Goal: Obtain resource: Download file/media

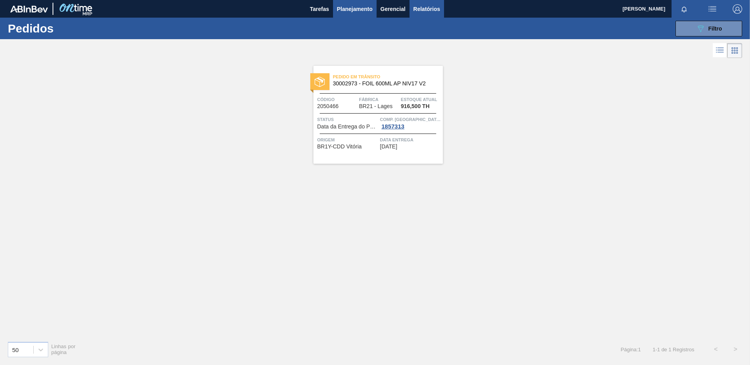
click at [429, 16] on button "Relatórios" at bounding box center [426, 9] width 35 height 18
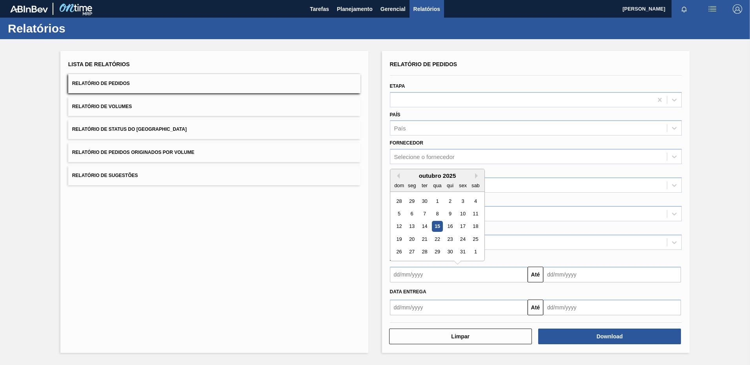
click at [421, 268] on input "text" at bounding box center [459, 275] width 138 height 16
type input "[DATE]"
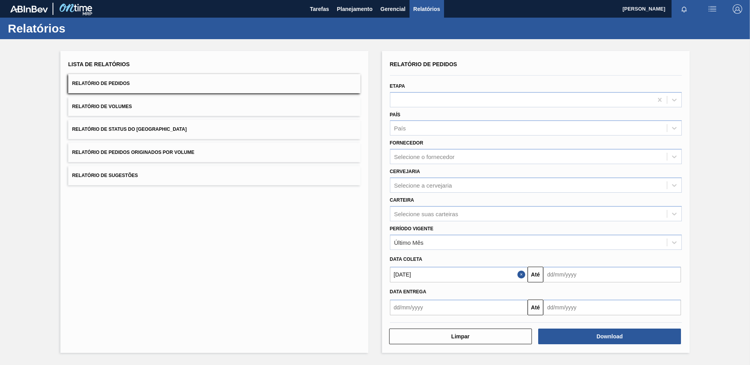
click at [290, 278] on div "Lista de Relatórios Relatório de Pedidos Relatório de Volumes Relatório de Stat…" at bounding box center [214, 202] width 308 height 302
drag, startPoint x: 520, startPoint y: 276, endPoint x: 488, endPoint y: 278, distance: 32.2
click at [520, 276] on button "Close" at bounding box center [522, 275] width 10 height 16
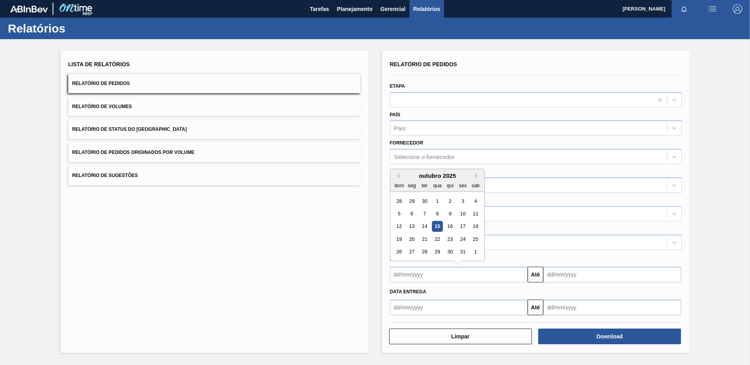
click at [488, 278] on input "text" at bounding box center [459, 275] width 138 height 16
type input "[DATE]"
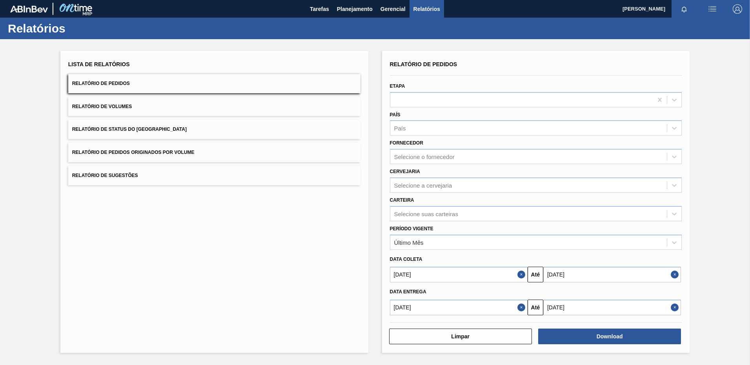
click at [735, 275] on div "Lista de Relatórios Relatório de Pedidos Relatório de Volumes Relatório de Stat…" at bounding box center [375, 201] width 750 height 324
click at [425, 185] on div "Selecione a cervejaria" at bounding box center [423, 185] width 58 height 7
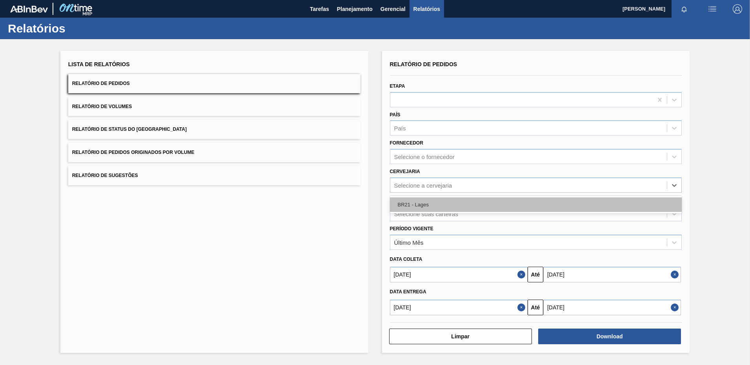
click at [415, 201] on div "BR21 - Lages" at bounding box center [536, 205] width 292 height 15
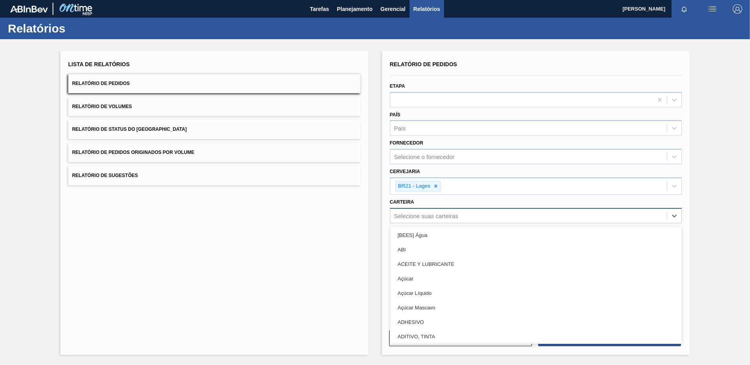
click at [416, 213] on div "Selecione suas carteiras" at bounding box center [426, 216] width 64 height 7
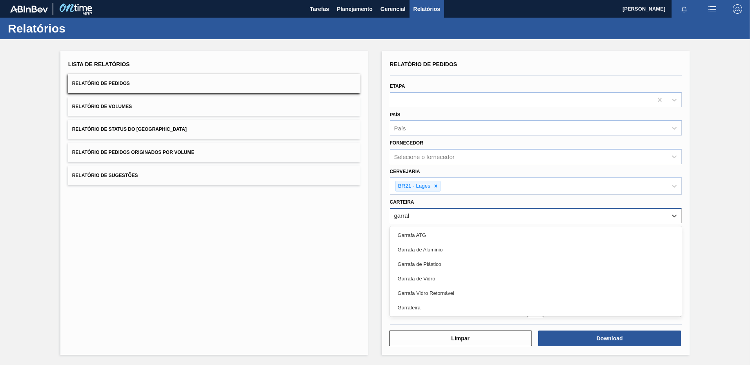
type input "garrafa"
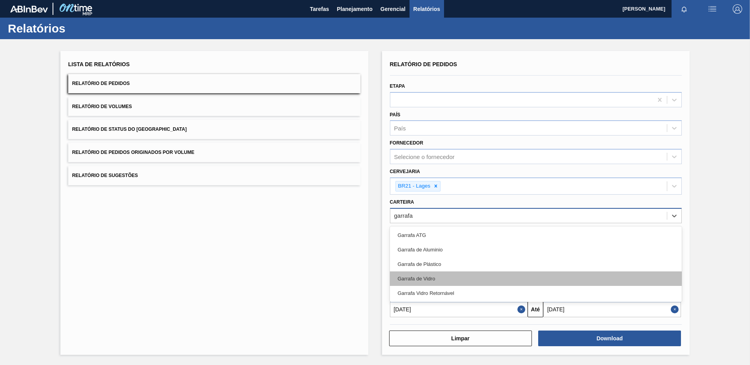
click at [433, 273] on div "Garrafa de Vidro" at bounding box center [536, 279] width 292 height 15
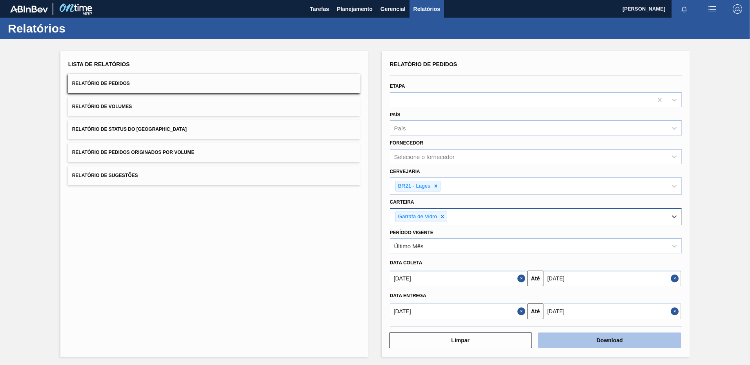
click at [555, 334] on button "Download" at bounding box center [609, 341] width 143 height 16
